Goal: Ask a question

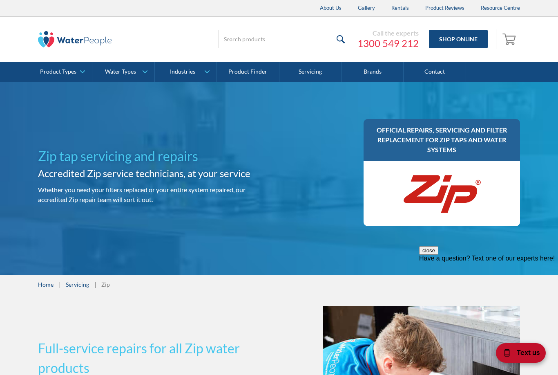
click at [510, 350] on icon "Select to open the chat widget" at bounding box center [506, 353] width 9 height 8
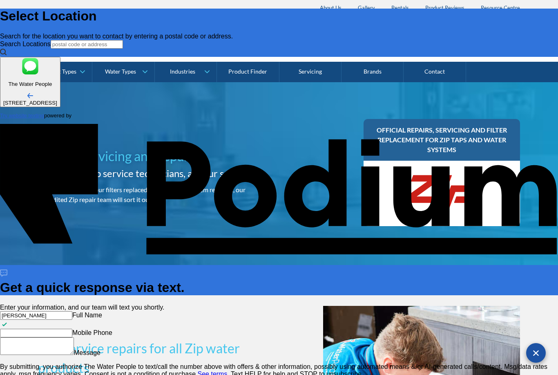
type input "[PERSON_NAME]"
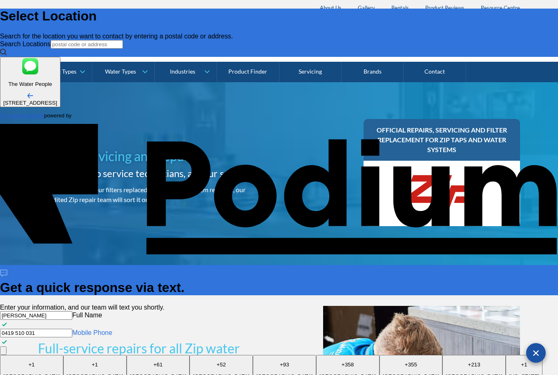
type Phone "0419 510 031"
type textarea "D"
type textarea "Hi, do you service Sorrento please?"
